Goal: Transaction & Acquisition: Download file/media

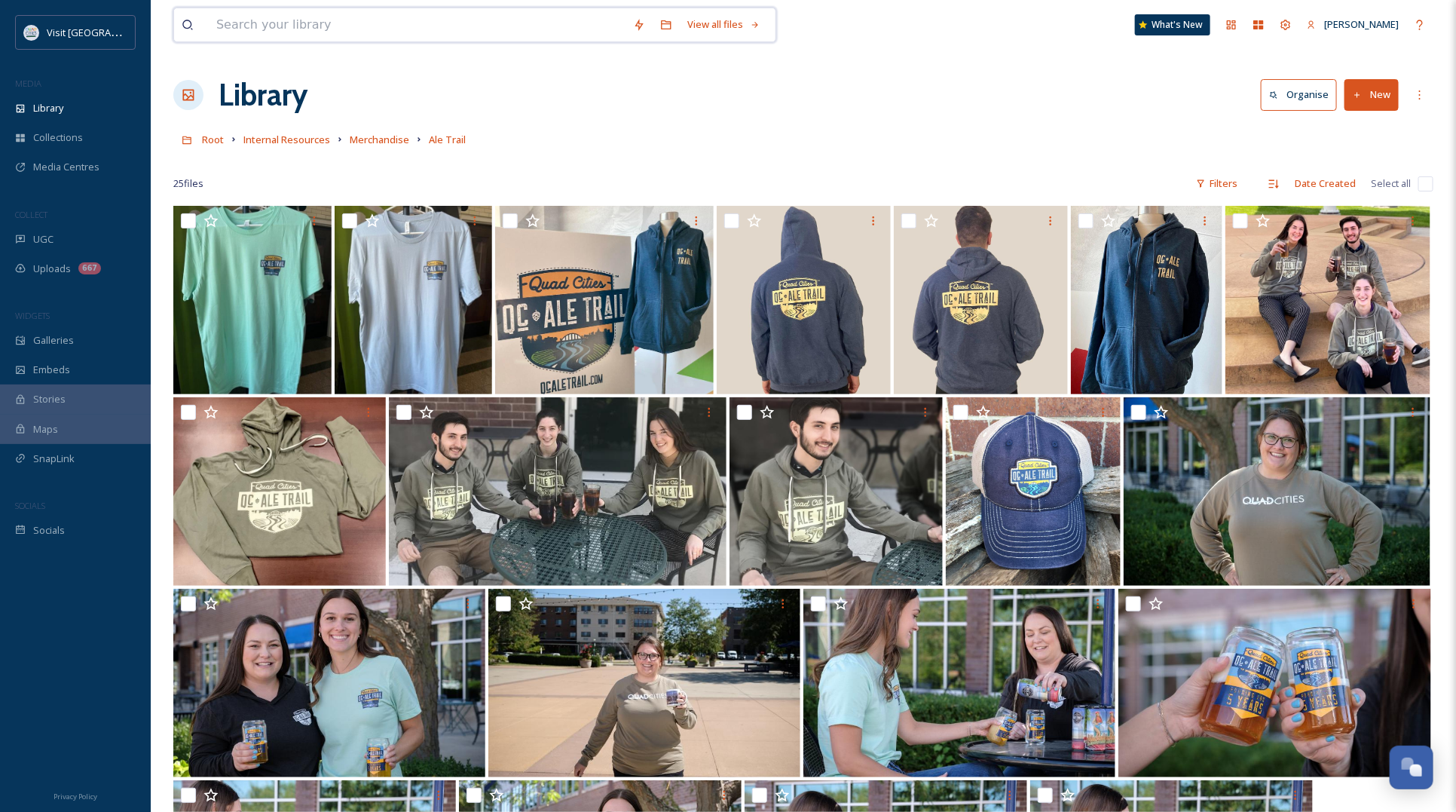
click at [381, 25] on input at bounding box center [417, 25] width 417 height 33
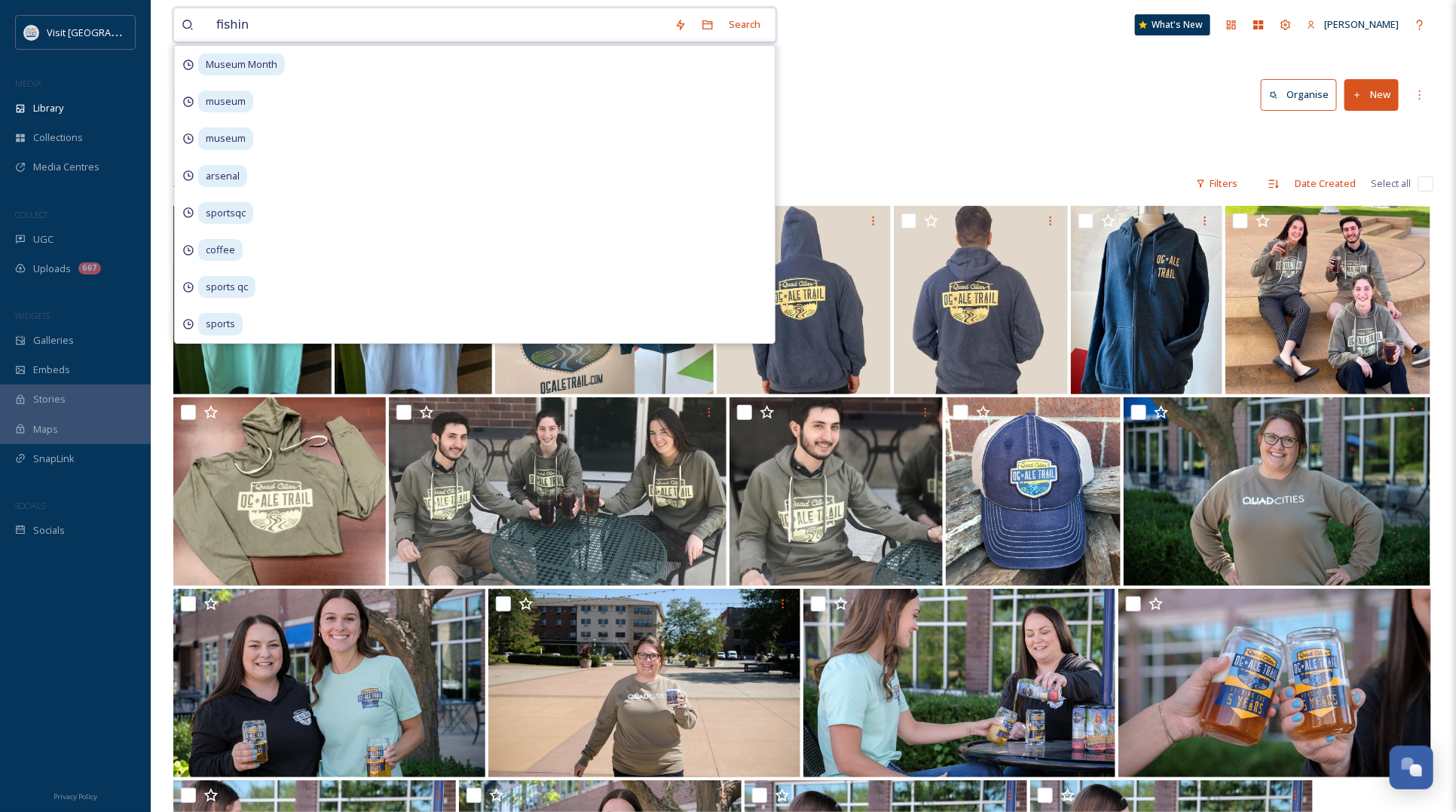
type input "fishing"
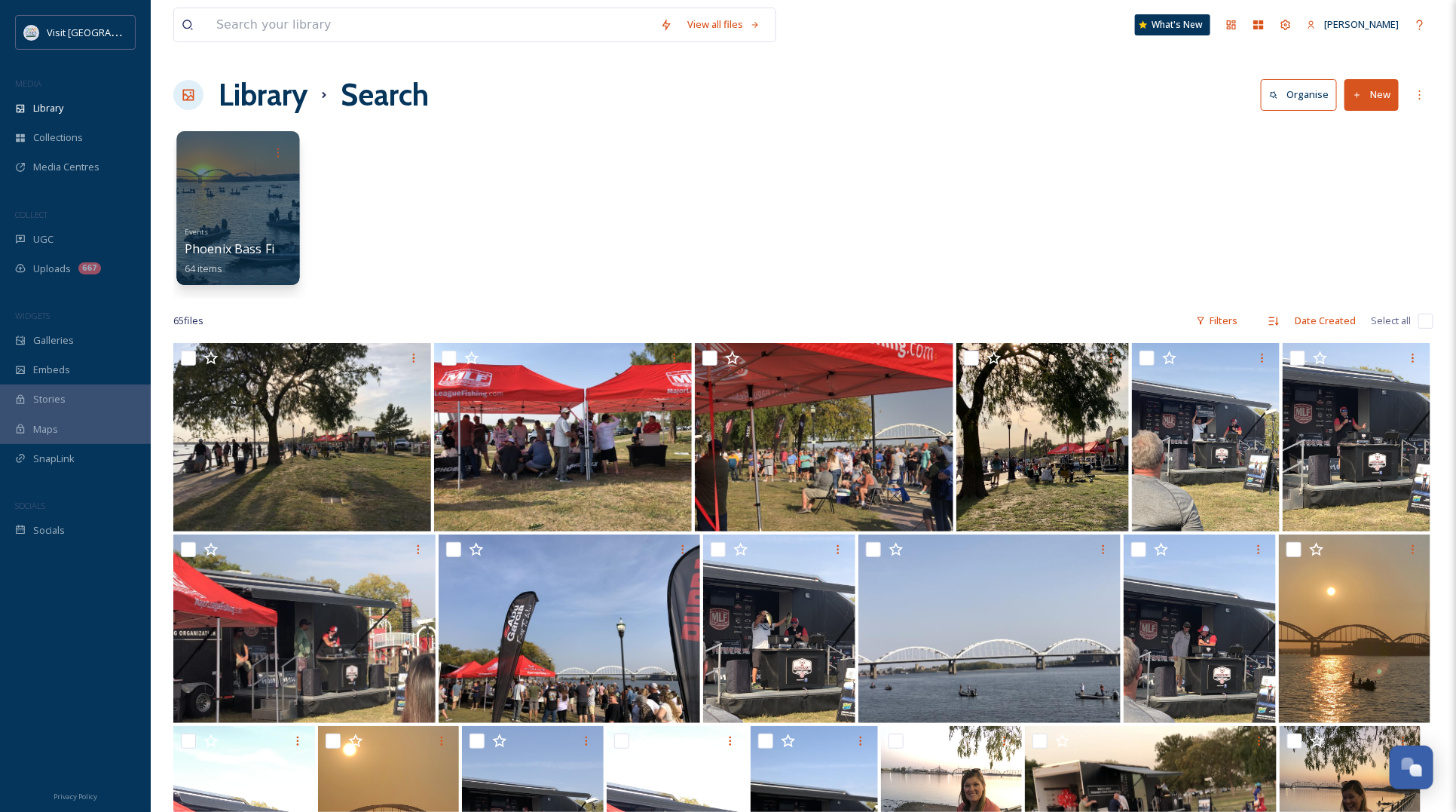
click at [223, 203] on div at bounding box center [237, 208] width 122 height 154
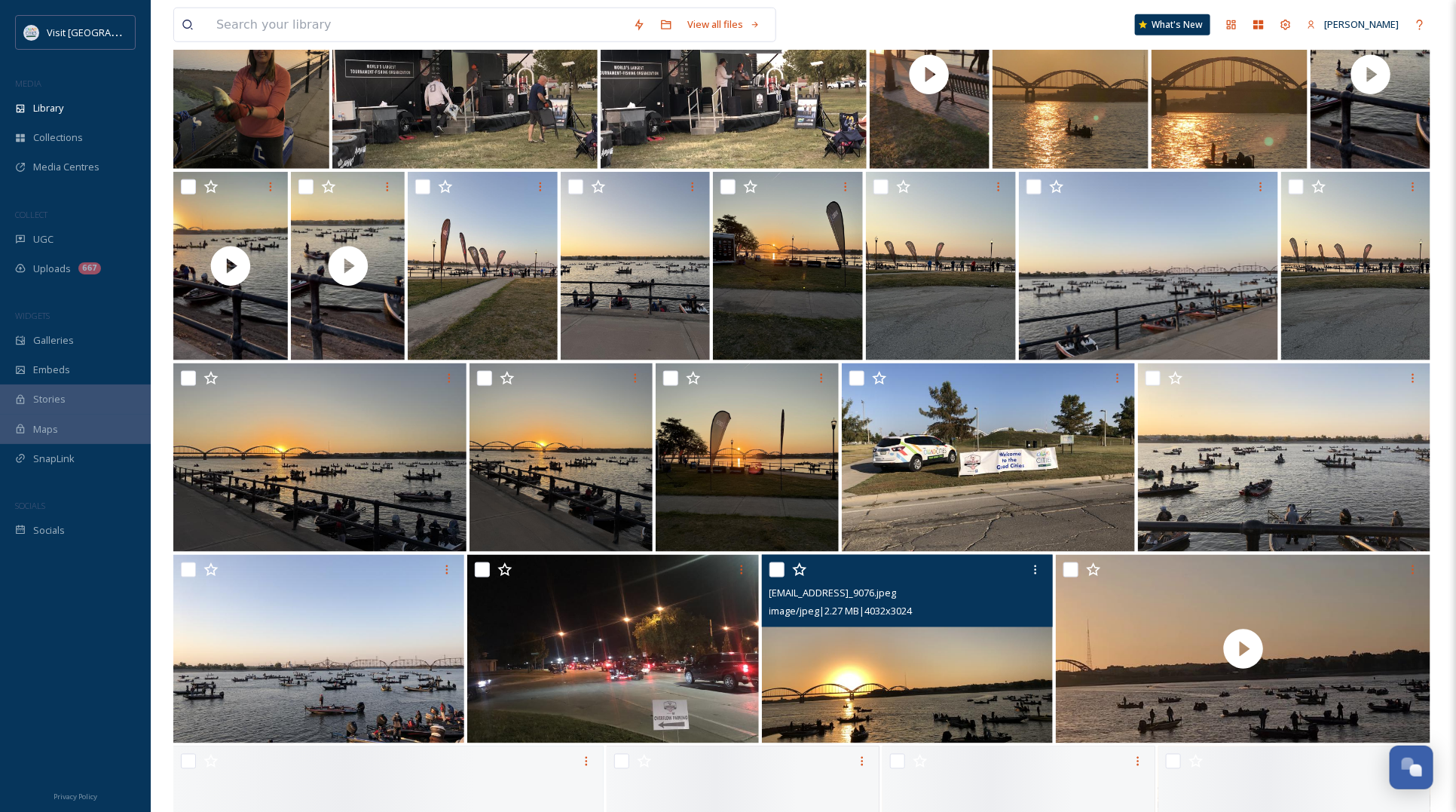
scroll to position [1054, 0]
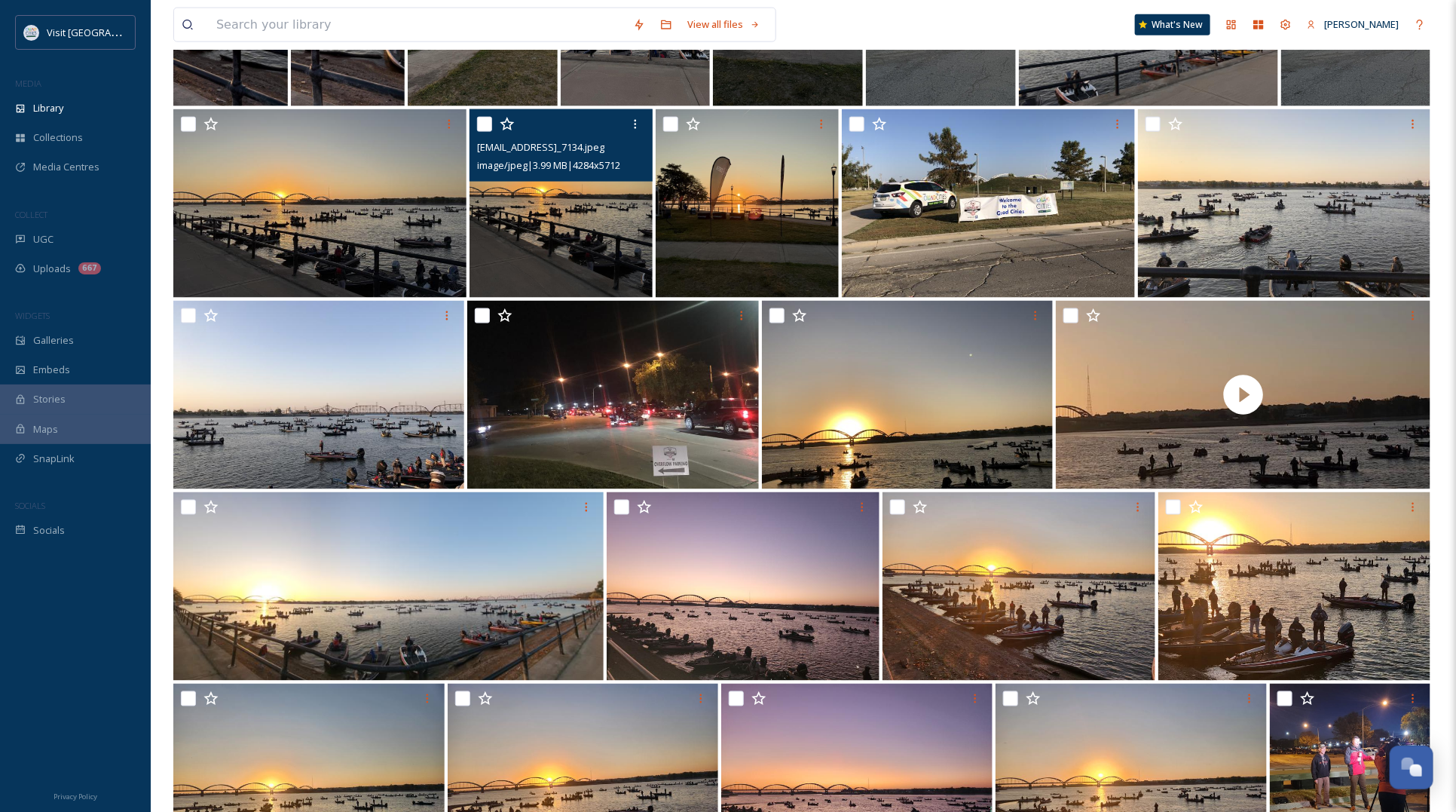
click at [556, 216] on img at bounding box center [561, 203] width 183 height 189
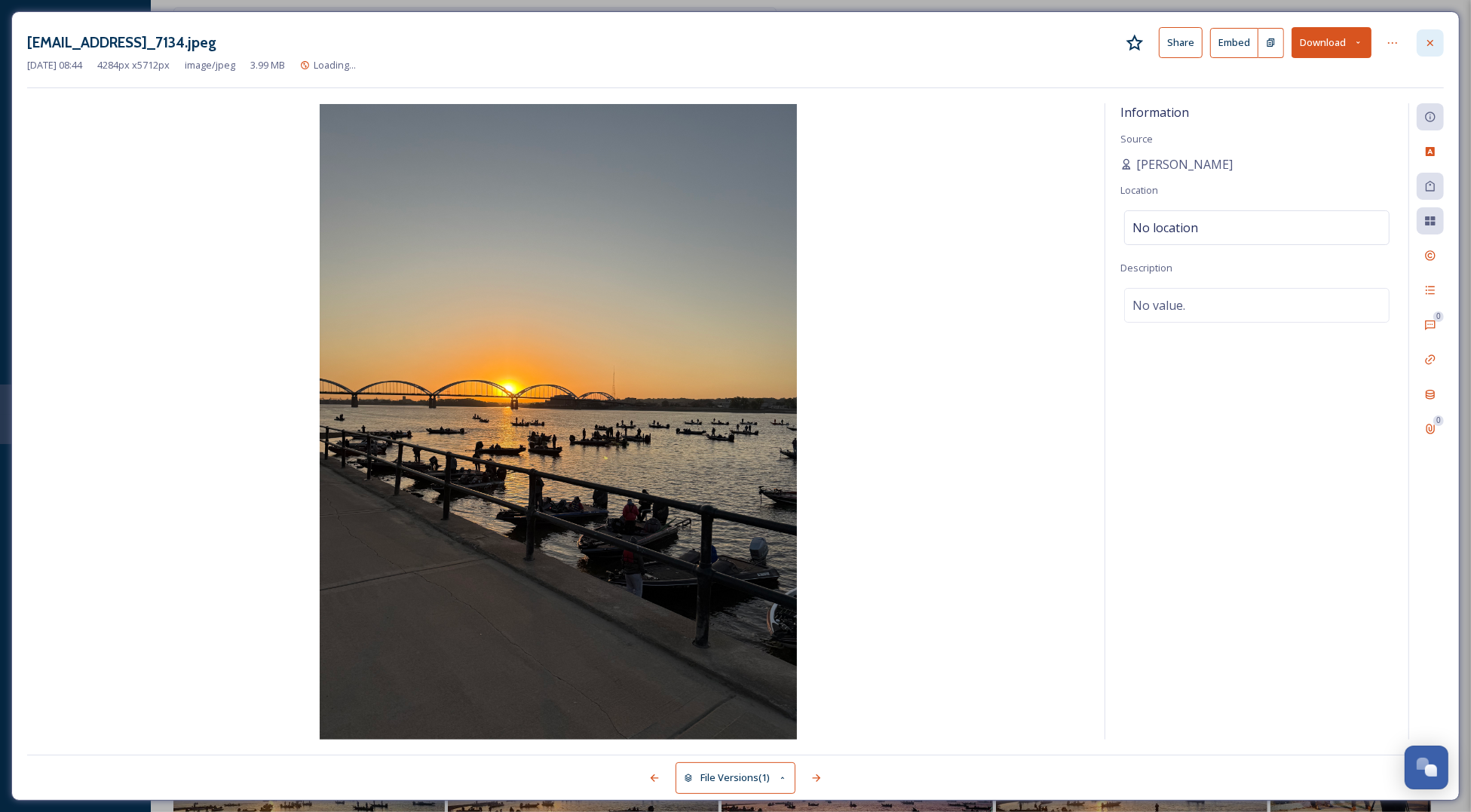
click at [1426, 43] on icon at bounding box center [1430, 43] width 12 height 12
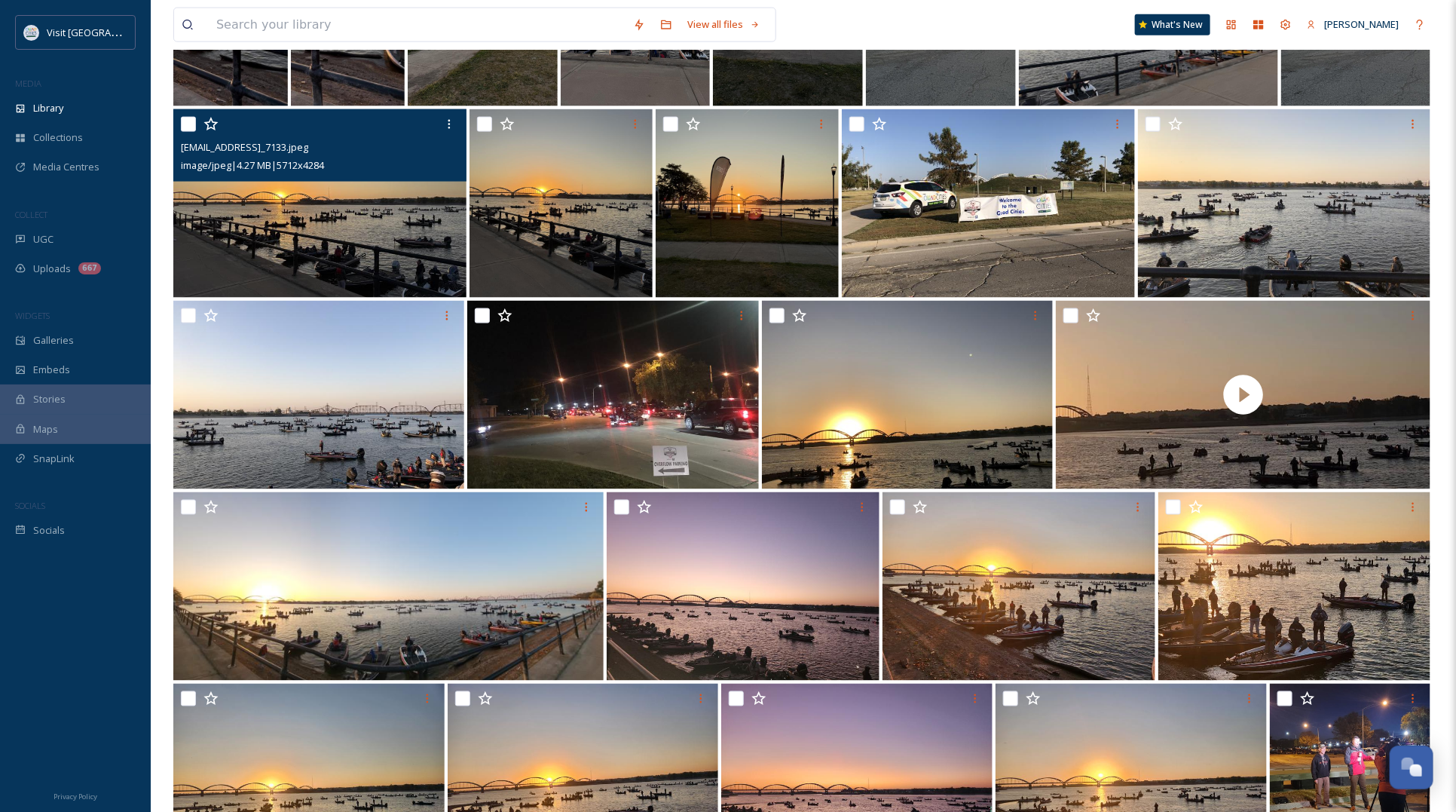
click at [313, 219] on img at bounding box center [320, 203] width 294 height 189
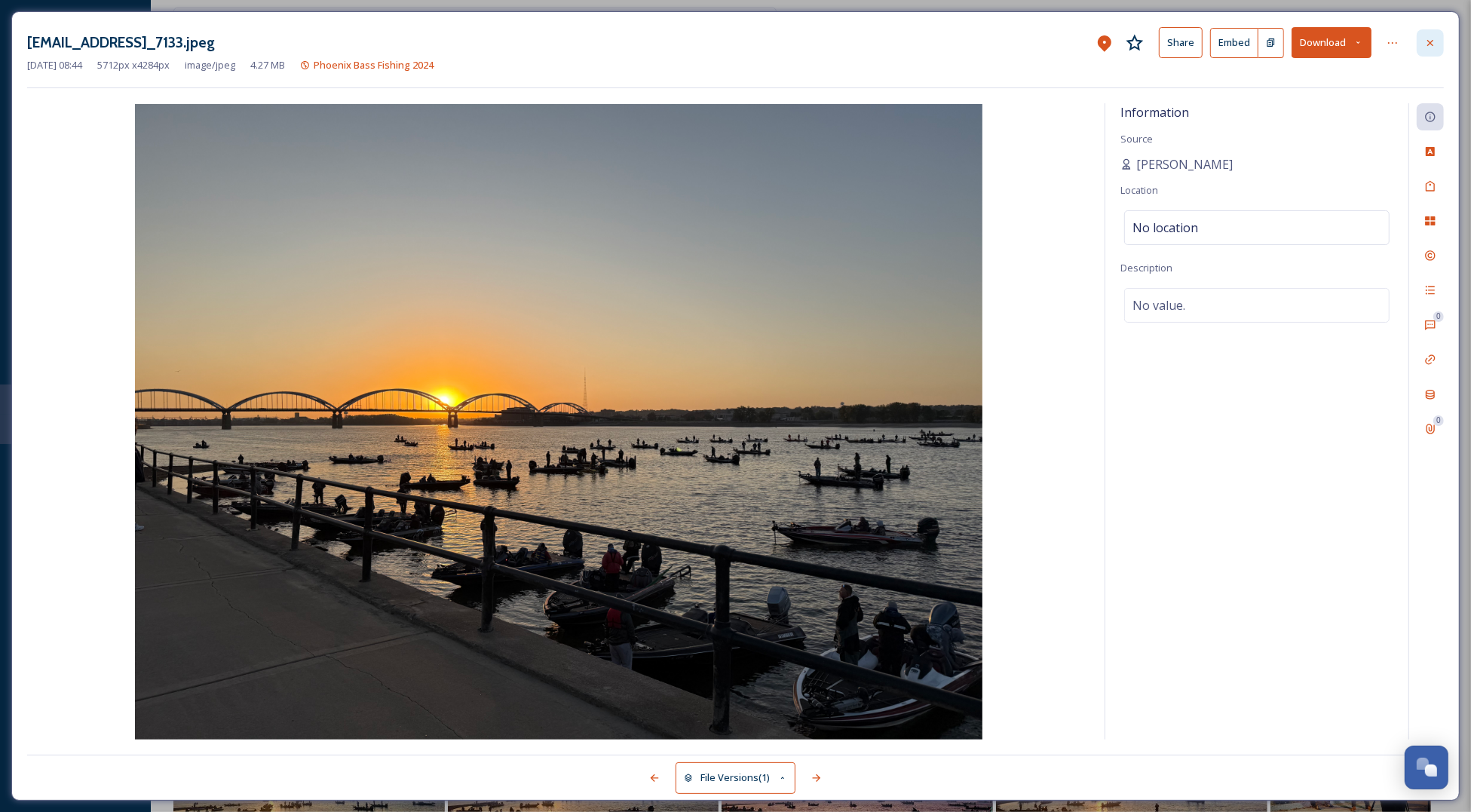
click at [1425, 45] on icon at bounding box center [1430, 43] width 12 height 12
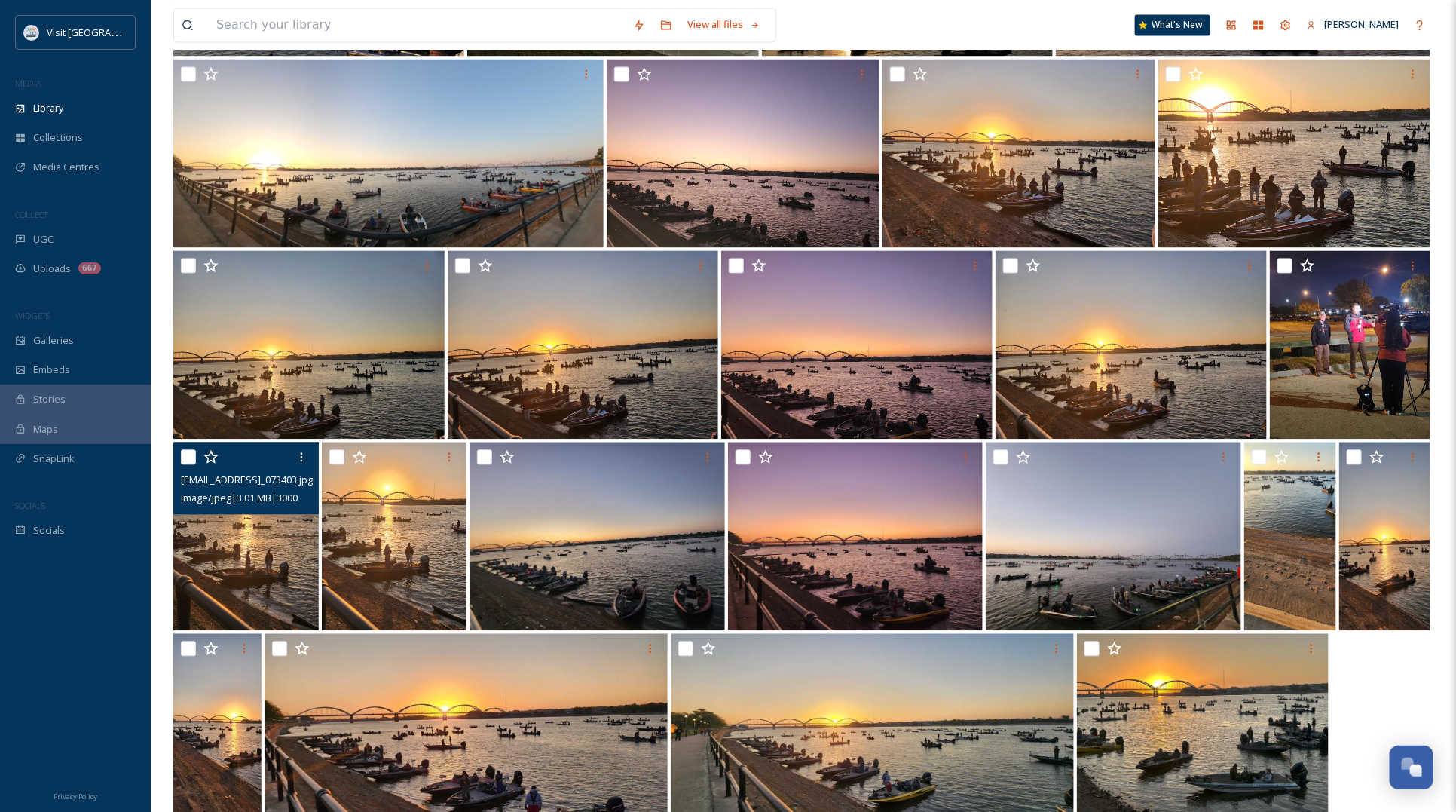
scroll to position [1517, 0]
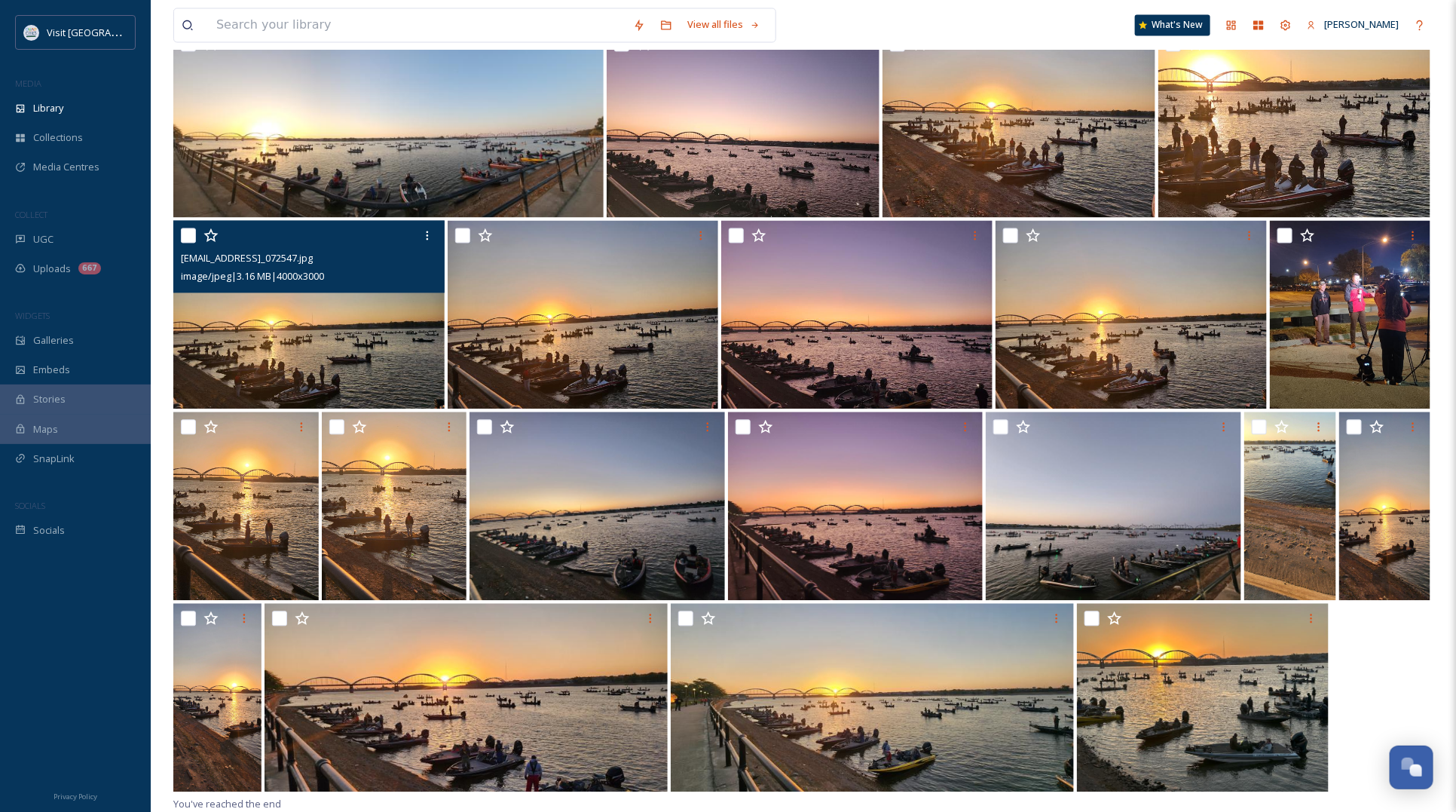
click at [281, 336] on img at bounding box center [309, 314] width 271 height 189
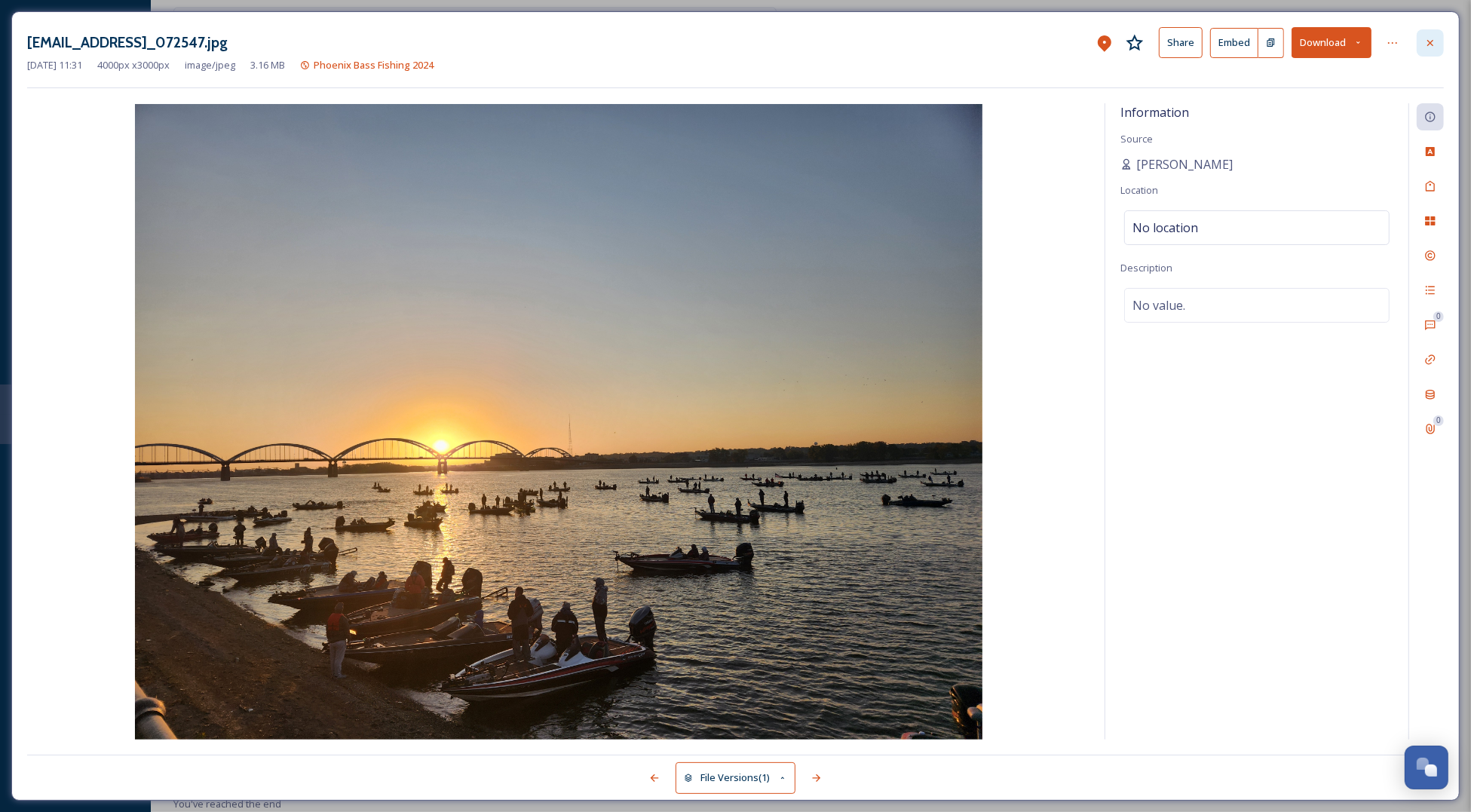
click at [1435, 40] on icon at bounding box center [1430, 43] width 12 height 12
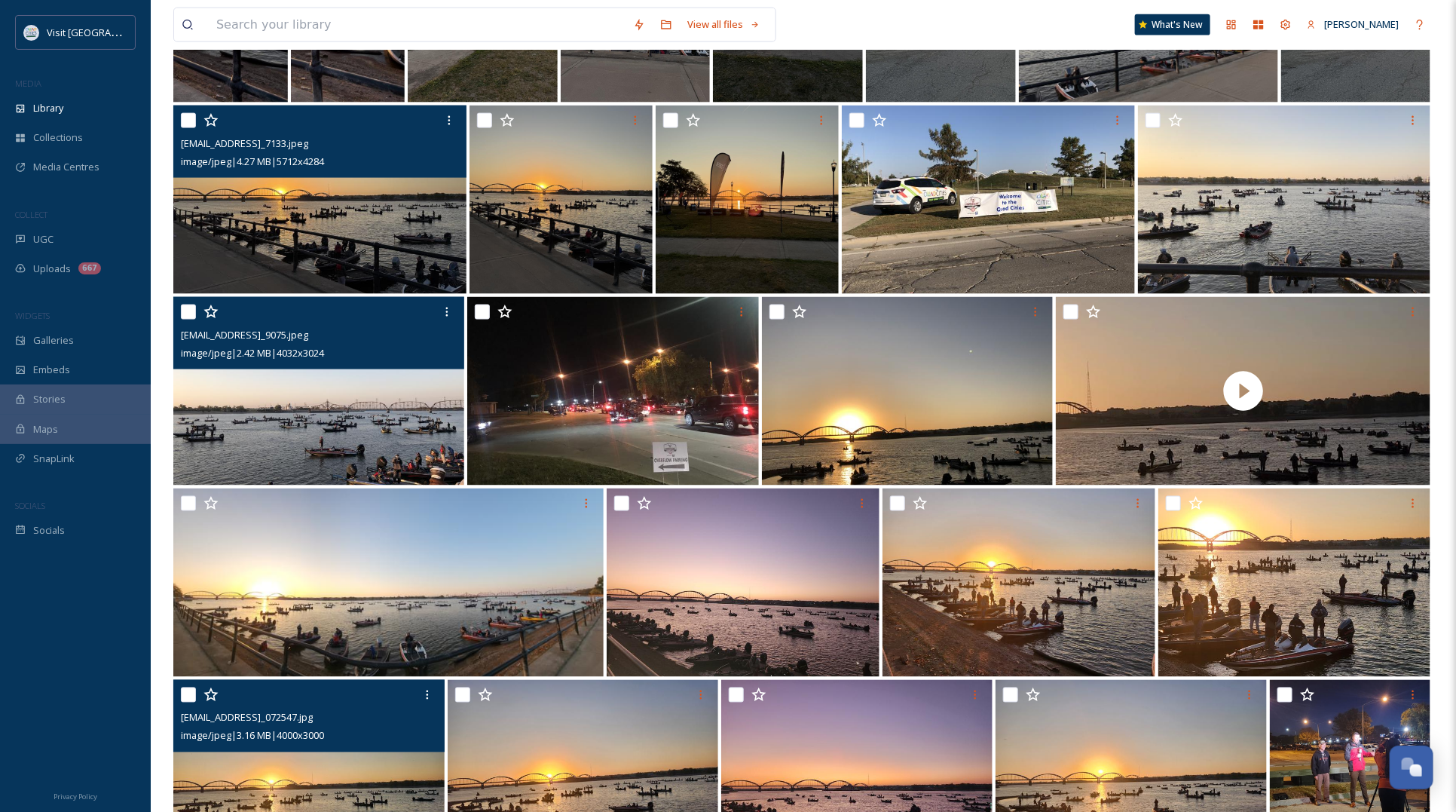
scroll to position [763, 0]
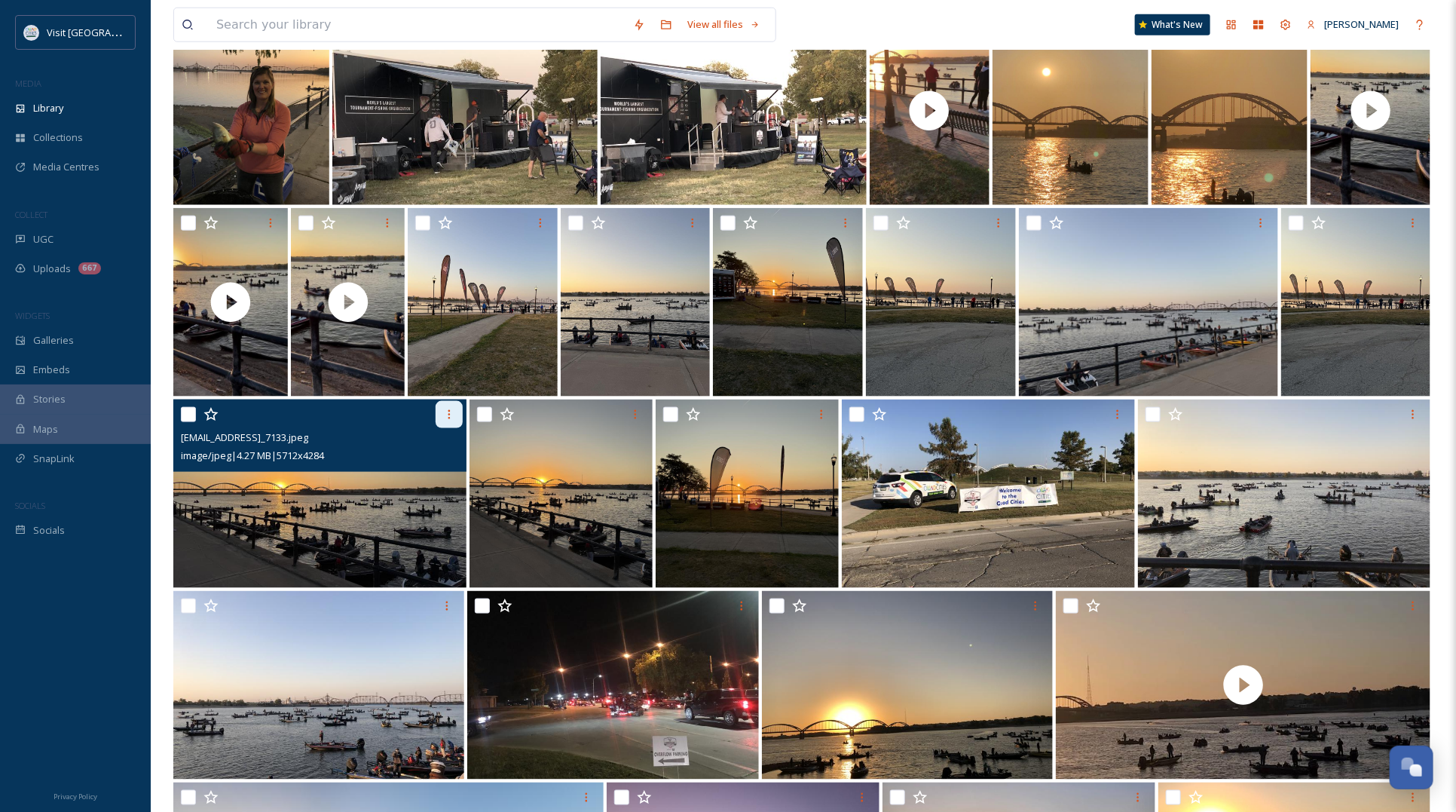
click at [443, 408] on icon at bounding box center [449, 414] width 12 height 12
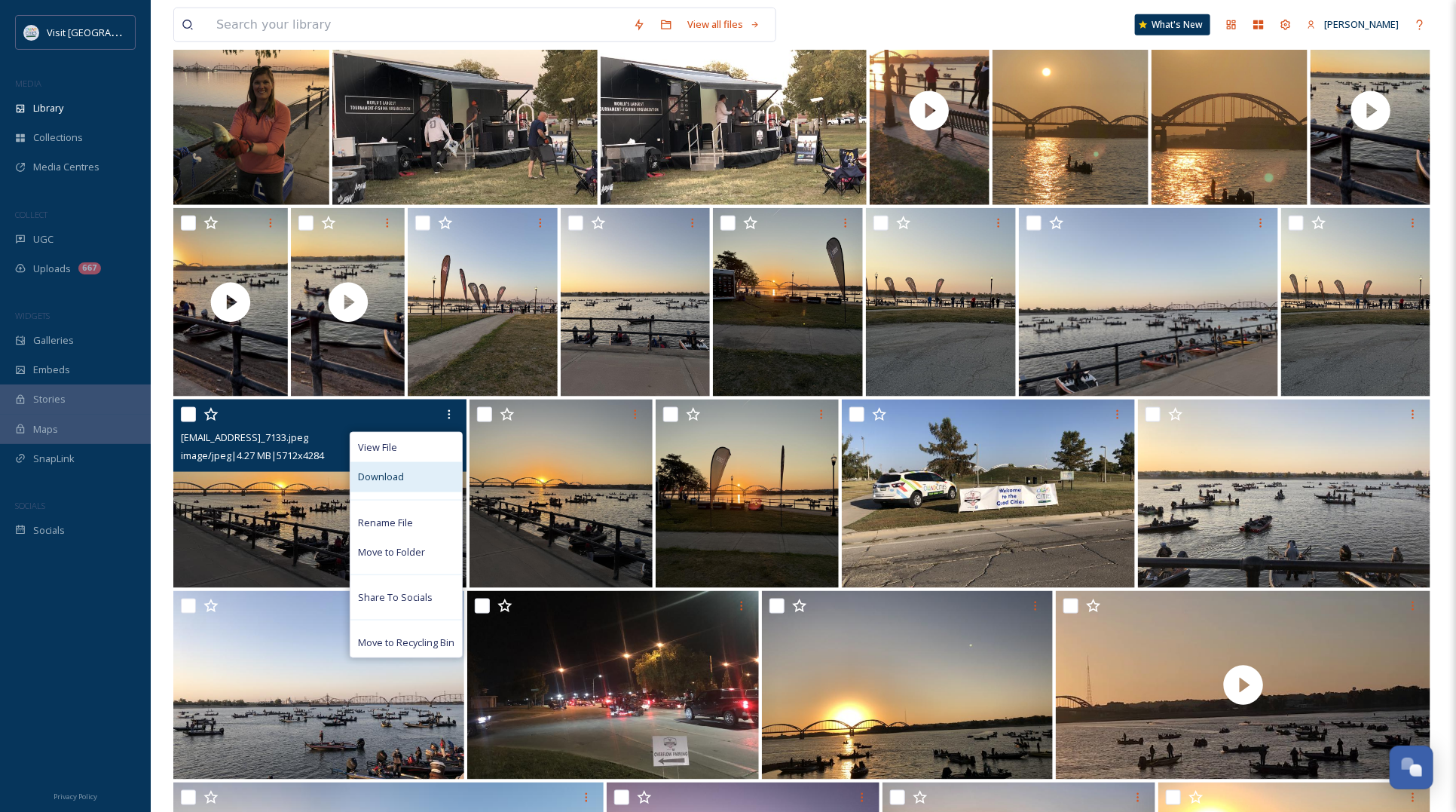
click at [371, 480] on span "Download" at bounding box center [381, 476] width 46 height 15
